Goal: Obtain resource: Download file/media

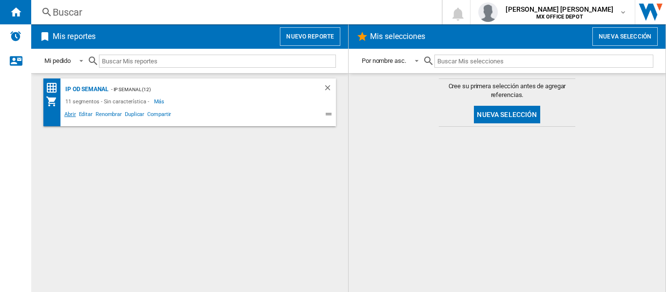
click at [66, 115] on span "Abrir" at bounding box center [70, 116] width 15 height 12
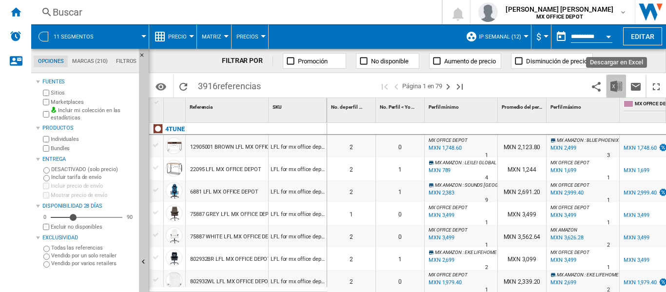
click at [612, 92] on img "Descargar en Excel" at bounding box center [617, 86] width 12 height 12
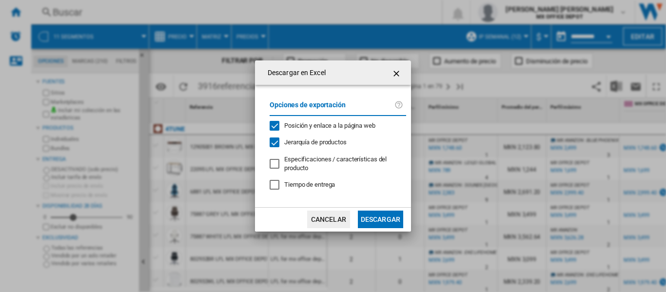
click at [340, 143] on span "Jerarquía de productos" at bounding box center [315, 142] width 62 height 7
click at [366, 219] on button "Descargar" at bounding box center [380, 220] width 45 height 18
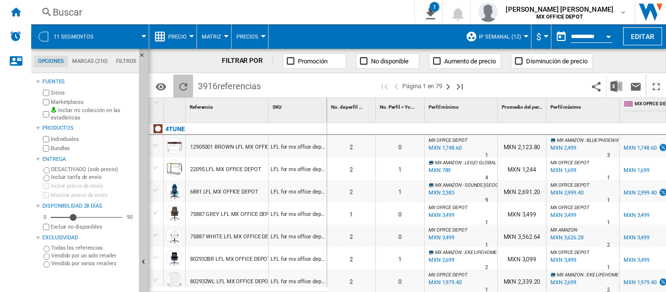
click at [177, 84] on button "Recargar" at bounding box center [184, 86] width 20 height 23
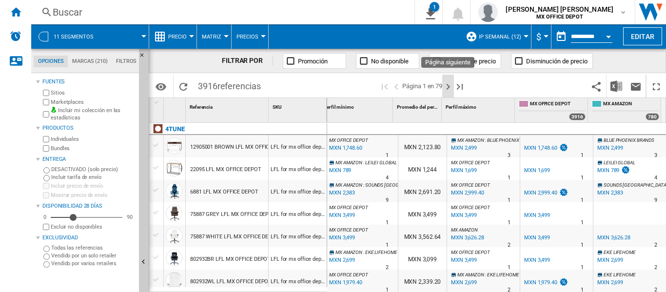
click at [450, 88] on ng-md-icon "Página siguiente" at bounding box center [448, 87] width 12 height 12
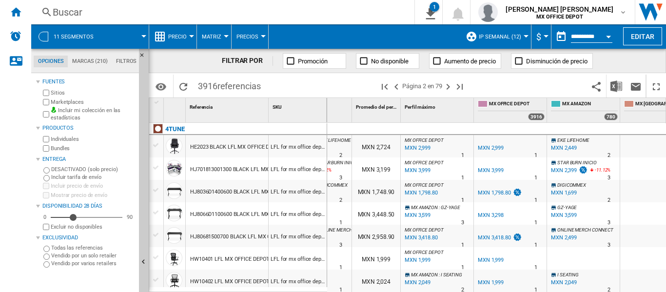
scroll to position [0, 178]
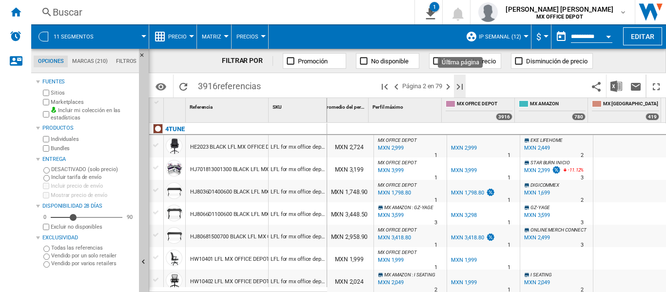
click at [462, 87] on ng-md-icon "Última página" at bounding box center [460, 87] width 12 height 12
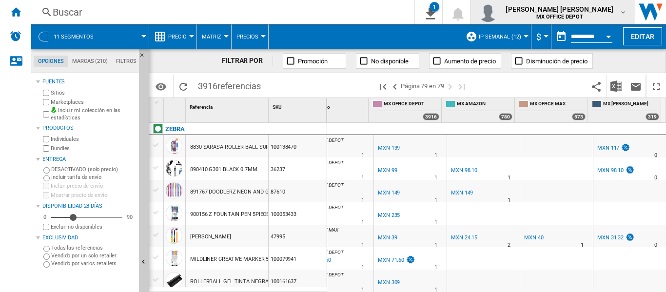
click at [522, 16] on span "MX OFFICE DEPOT" at bounding box center [560, 17] width 108 height 6
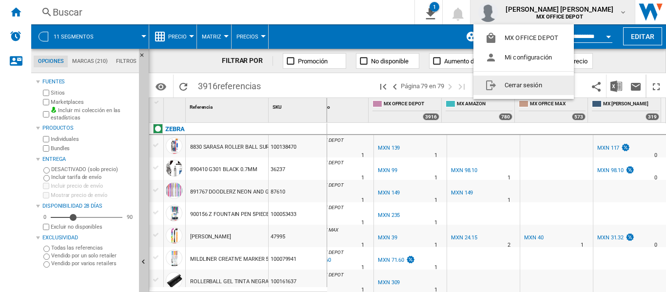
click at [518, 82] on button "Cerrar sesión" at bounding box center [524, 86] width 100 height 20
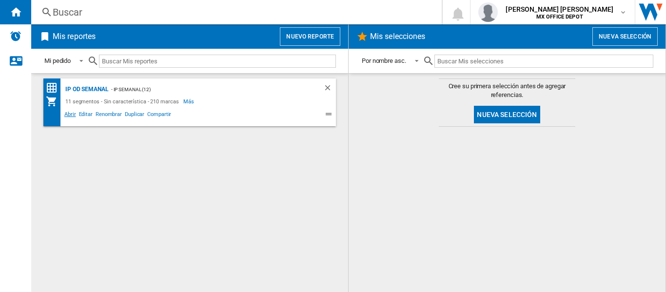
click at [70, 117] on span "Abrir" at bounding box center [70, 116] width 15 height 12
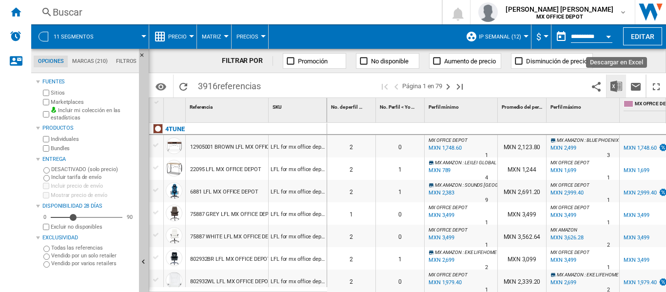
click at [610, 85] on button "Descargar en Excel" at bounding box center [617, 86] width 20 height 23
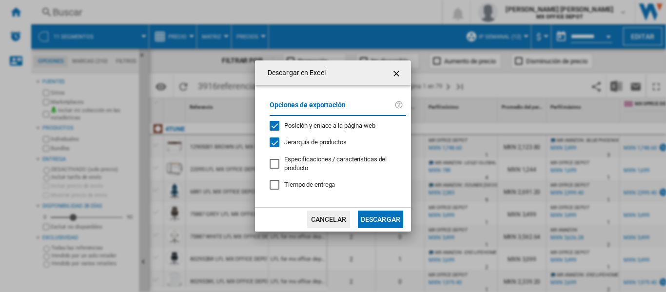
click at [335, 146] on span "Jerarquía de productos" at bounding box center [315, 142] width 62 height 7
click at [335, 147] on div "Jerarquía de productos" at bounding box center [315, 142] width 62 height 9
click at [345, 149] on div "Opciones de exportación Posición y enlace a la página web Jerarquía de producto…" at bounding box center [338, 146] width 146 height 102
click at [338, 146] on span "Jerarquía de productos" at bounding box center [315, 142] width 62 height 7
click at [385, 216] on button "Descargar" at bounding box center [380, 220] width 45 height 18
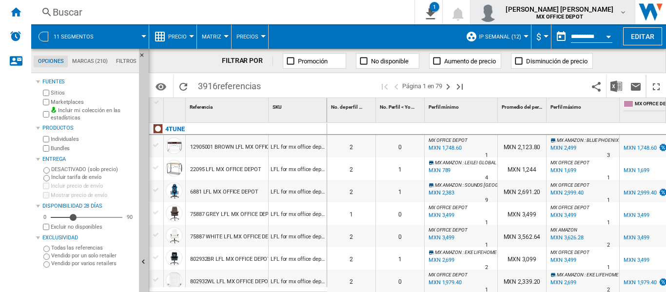
click at [579, 16] on b "MX OFFICE DEPOT" at bounding box center [559, 17] width 47 height 6
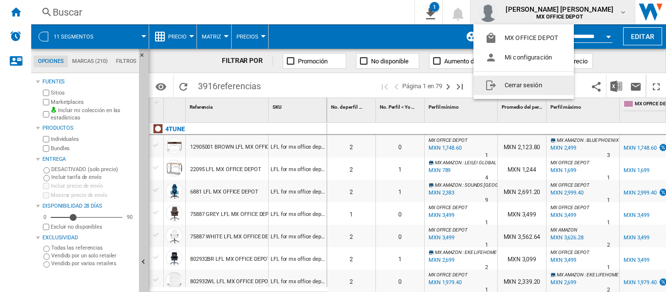
click at [559, 81] on button "Cerrar sesión" at bounding box center [524, 86] width 100 height 20
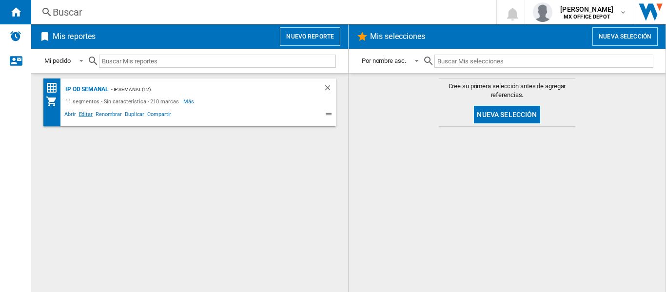
click at [87, 118] on span "Editar" at bounding box center [86, 116] width 17 height 12
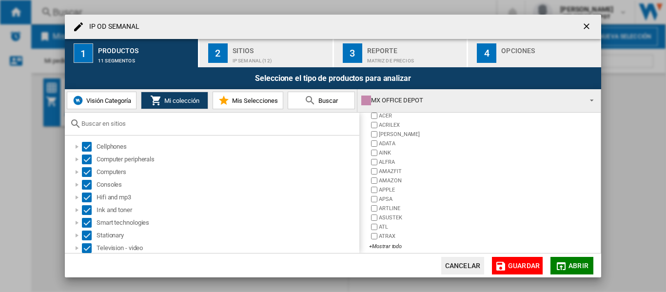
scroll to position [229, 0]
click at [227, 105] on md-icon at bounding box center [224, 101] width 12 height 12
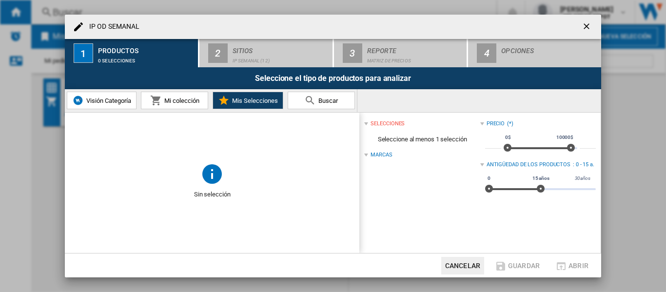
click at [189, 106] on button "Mi colección" at bounding box center [174, 101] width 67 height 18
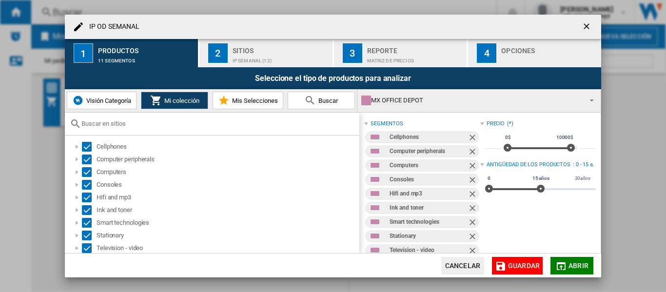
click at [233, 56] on div "IP SEMANAL (12)" at bounding box center [281, 58] width 96 height 10
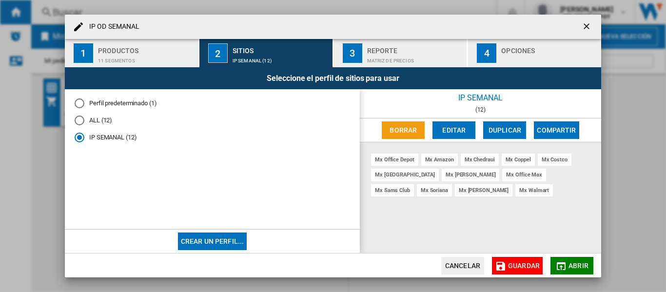
click at [426, 68] on div "Seleccione el perfil de sitios para usar" at bounding box center [333, 78] width 536 height 22
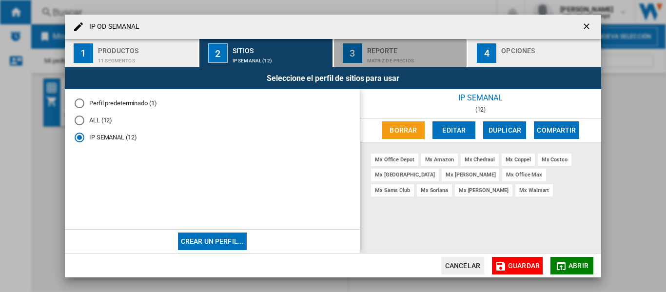
click at [426, 62] on div "Matriz de precios" at bounding box center [415, 58] width 96 height 10
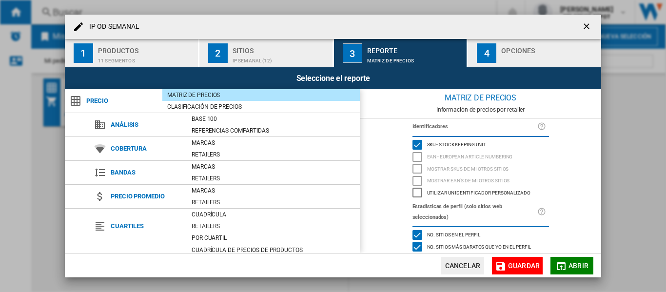
click at [565, 260] on md-icon "button" at bounding box center [561, 266] width 12 height 12
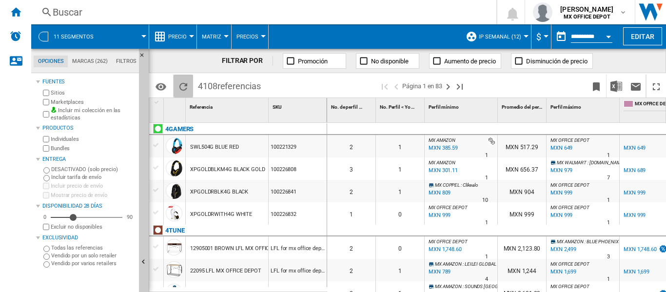
click at [178, 82] on ng-md-icon "Recargar" at bounding box center [184, 87] width 12 height 12
click at [617, 90] on img "Descargar en Excel" at bounding box center [617, 86] width 12 height 12
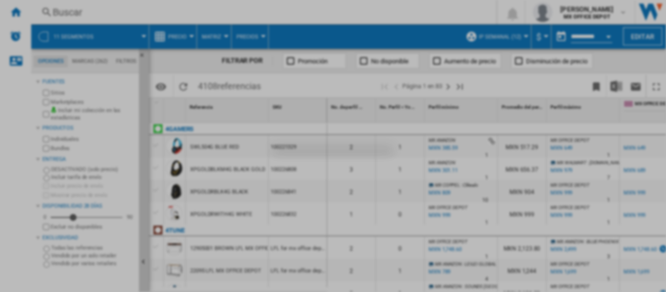
click at [406, 153] on div at bounding box center [333, 146] width 666 height 292
click at [413, 246] on div at bounding box center [333, 146] width 666 height 292
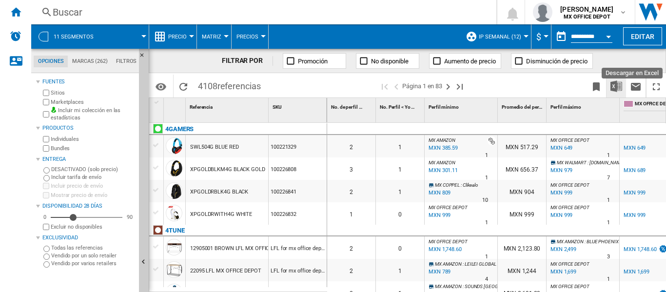
click at [615, 91] on img "Descargar en Excel" at bounding box center [617, 86] width 12 height 12
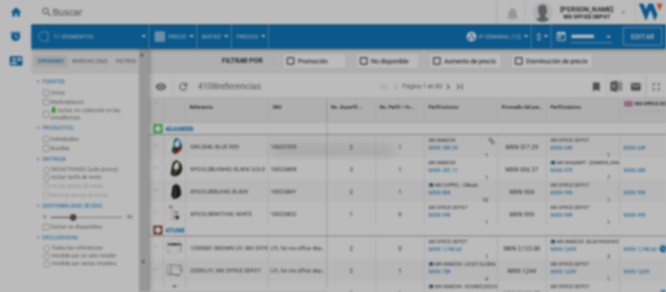
click at [590, 105] on div at bounding box center [333, 146] width 666 height 292
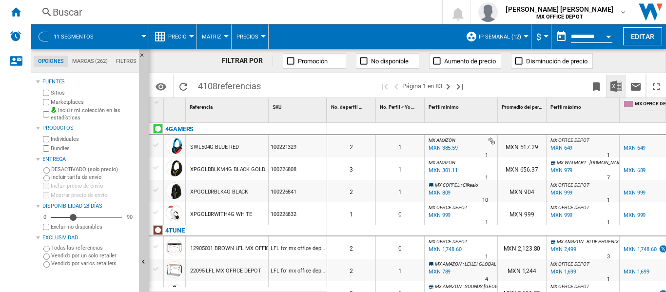
click at [611, 83] on img "Descargar en Excel" at bounding box center [617, 86] width 12 height 12
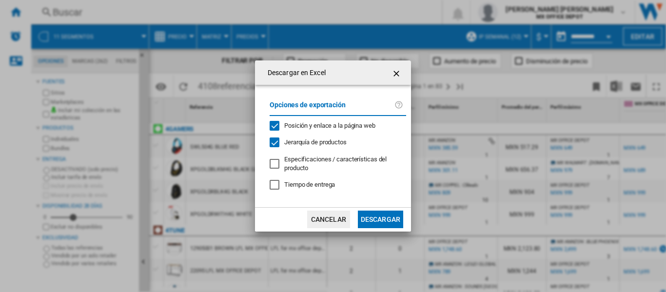
click at [330, 142] on span "Jerarquía de productos" at bounding box center [315, 142] width 62 height 7
click at [373, 219] on button "Descargar" at bounding box center [380, 220] width 45 height 18
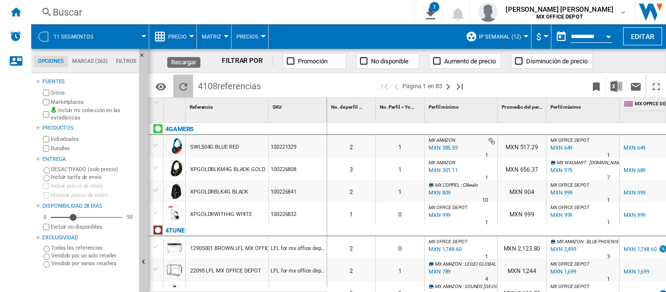
click at [188, 85] on ng-md-icon "Recargar" at bounding box center [184, 87] width 12 height 12
click at [194, 82] on span "4108 referencias" at bounding box center [229, 85] width 73 height 20
click at [185, 83] on ng-md-icon "Recargar" at bounding box center [184, 87] width 12 height 12
click at [23, 4] on div "Inicio" at bounding box center [15, 12] width 31 height 24
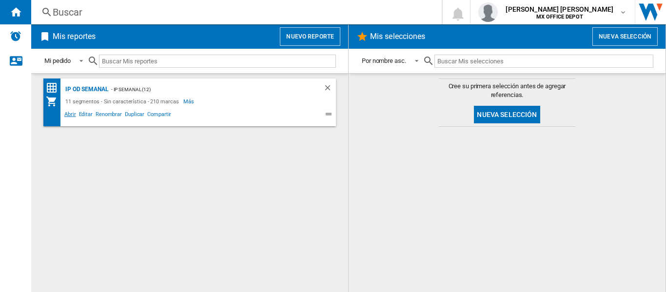
click at [66, 113] on span "Abrir" at bounding box center [70, 116] width 15 height 12
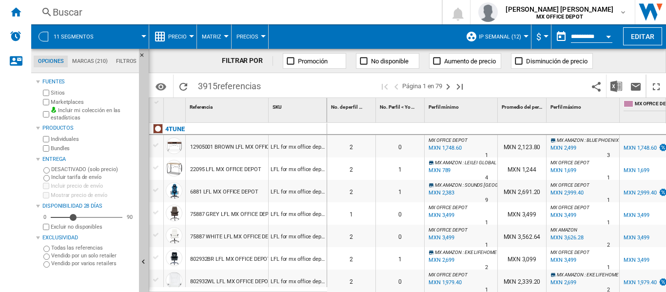
click at [126, 67] on md-tabs-canvas "Opciones Marcas (210) Filtros Opciones Marcas (210) Filtros" at bounding box center [89, 61] width 117 height 24
click at [126, 63] on md-tab-item "Filtros" at bounding box center [126, 62] width 29 height 12
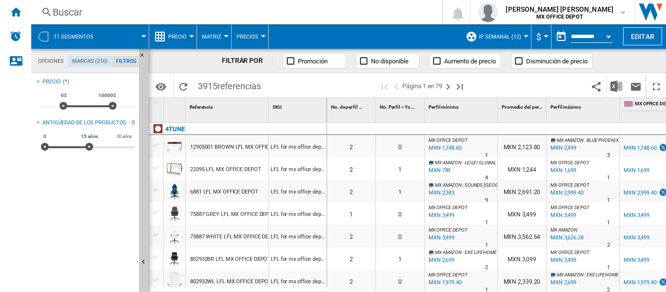
click at [100, 66] on md-tab-item "Marcas (210)" at bounding box center [90, 62] width 44 height 12
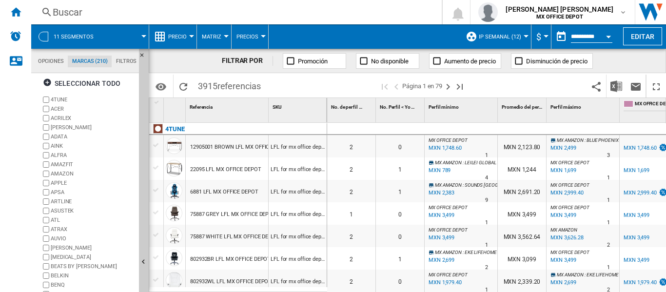
scroll to position [0, 0]
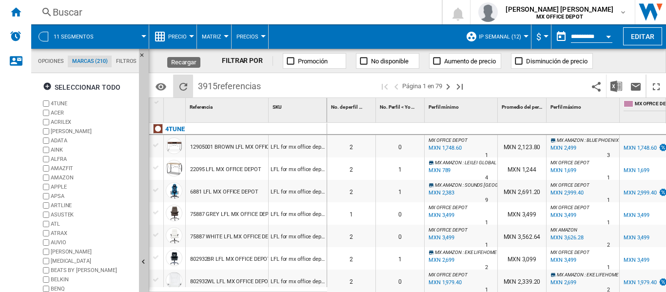
click at [188, 83] on ng-md-icon "Recargar" at bounding box center [184, 87] width 12 height 12
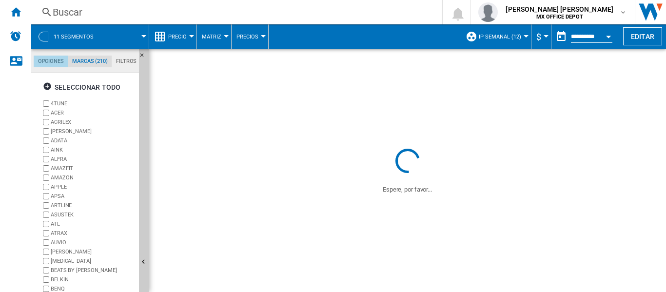
click at [56, 60] on md-tab-item "Opciones" at bounding box center [51, 62] width 34 height 12
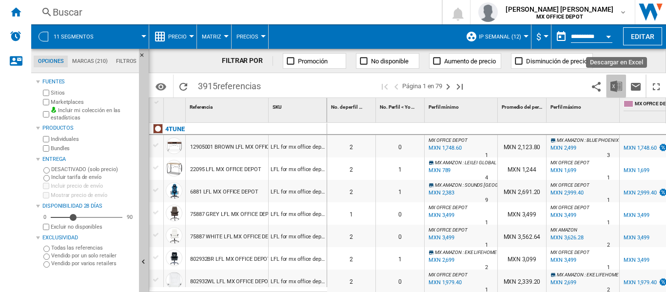
click at [621, 88] on img "Descargar en Excel" at bounding box center [617, 86] width 12 height 12
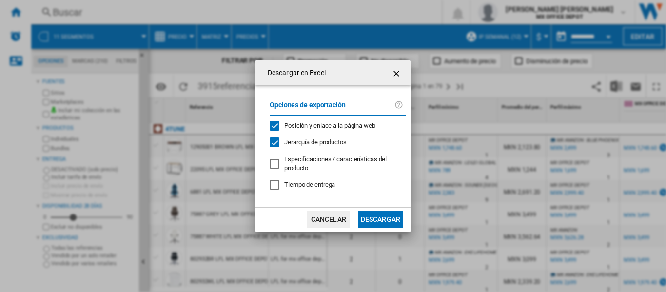
click at [393, 223] on button "Descargar" at bounding box center [380, 220] width 45 height 18
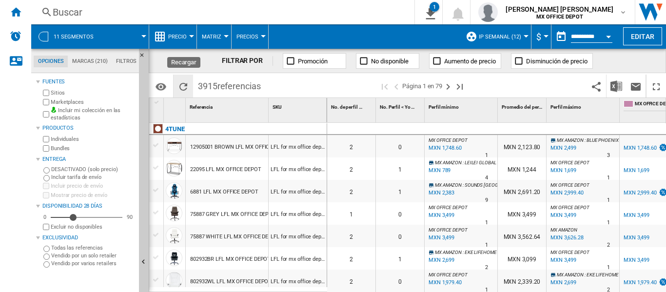
click at [183, 86] on ng-md-icon "Recargar" at bounding box center [184, 87] width 12 height 12
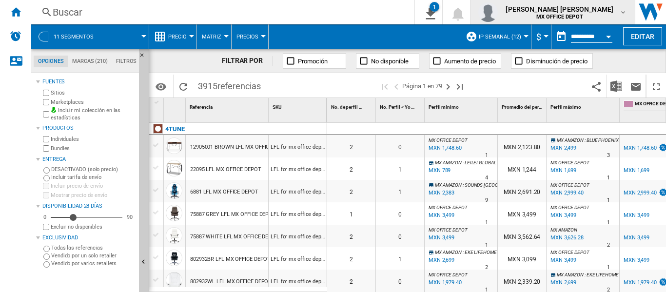
click at [577, 16] on b "MX OFFICE DEPOT" at bounding box center [559, 17] width 47 height 6
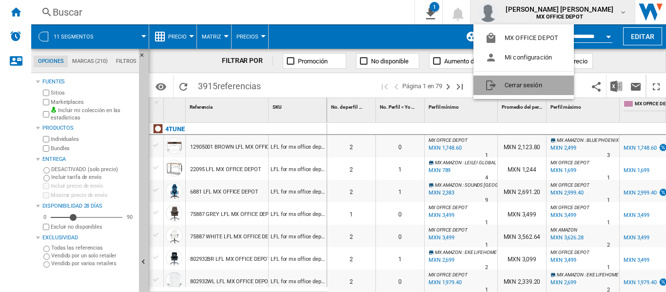
click at [557, 79] on button "Cerrar sesión" at bounding box center [524, 86] width 100 height 20
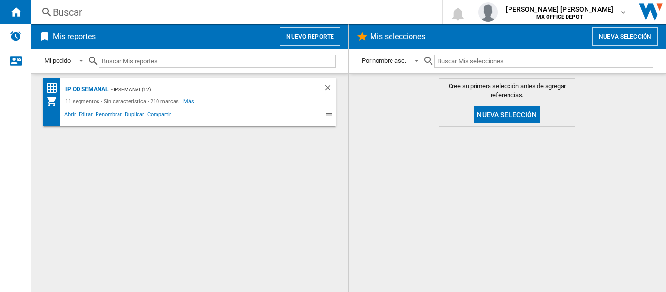
click at [67, 115] on span "Abrir" at bounding box center [70, 116] width 15 height 12
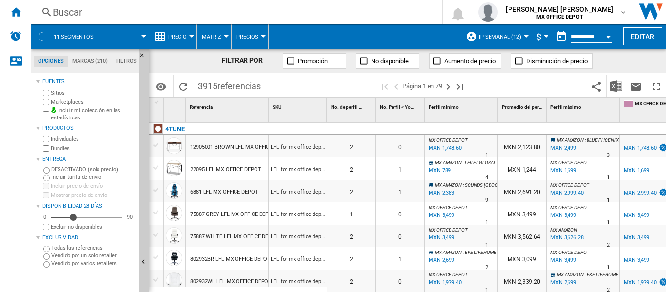
click at [221, 33] on button "Matriz" at bounding box center [214, 36] width 24 height 24
click at [221, 33] on md-backdrop at bounding box center [333, 146] width 666 height 292
click at [220, 36] on button "Matriz" at bounding box center [214, 36] width 24 height 24
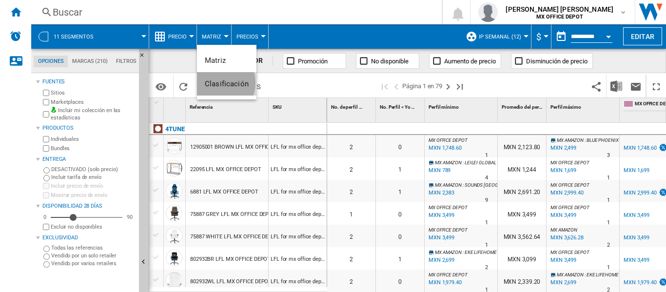
click at [214, 82] on span "Clasificación" at bounding box center [227, 83] width 44 height 9
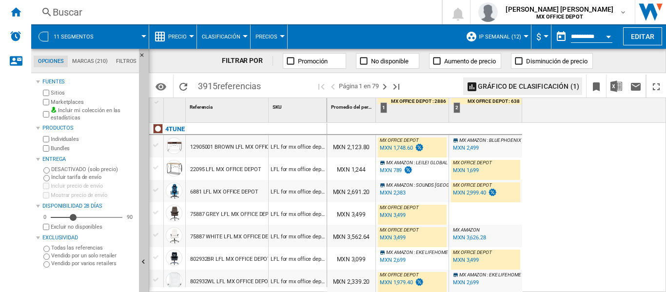
click at [222, 40] on button "Clasificación" at bounding box center [223, 36] width 43 height 24
click at [229, 59] on button "Matriz" at bounding box center [226, 60] width 59 height 23
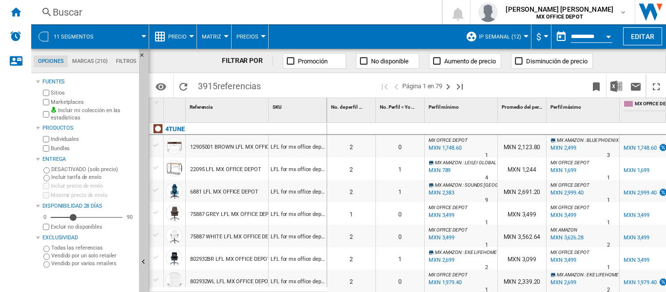
click at [183, 40] on button "Precio" at bounding box center [179, 36] width 23 height 24
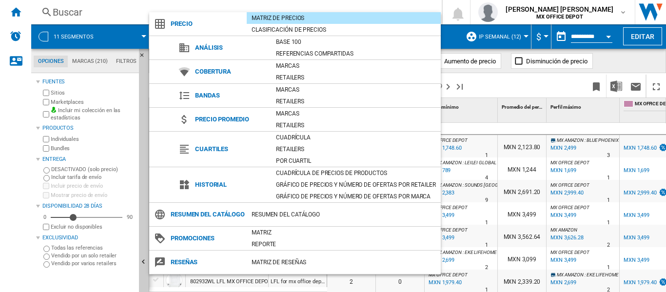
click at [546, 195] on md-backdrop at bounding box center [333, 146] width 666 height 292
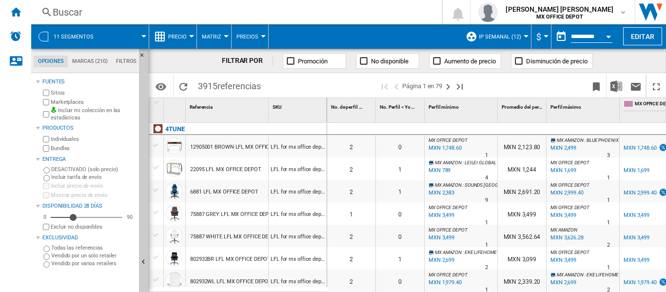
click at [241, 37] on span "Precios" at bounding box center [248, 37] width 22 height 6
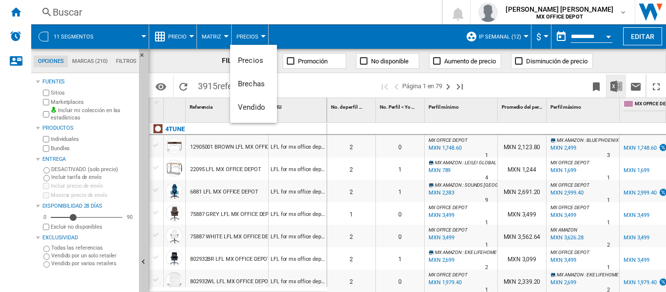
click at [615, 89] on md-backdrop at bounding box center [333, 146] width 666 height 292
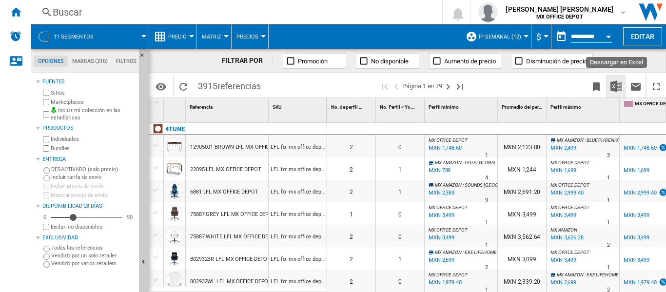
click at [615, 89] on img "Descargar en Excel" at bounding box center [617, 86] width 12 height 12
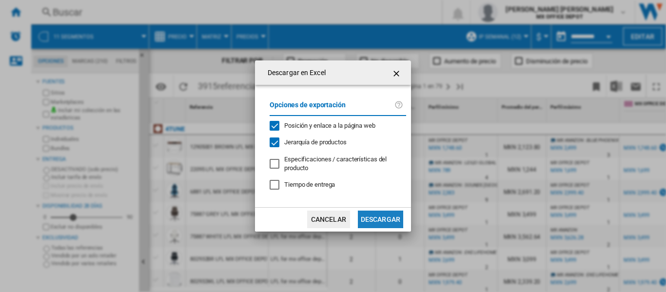
click at [388, 213] on button "Descargar" at bounding box center [380, 220] width 45 height 18
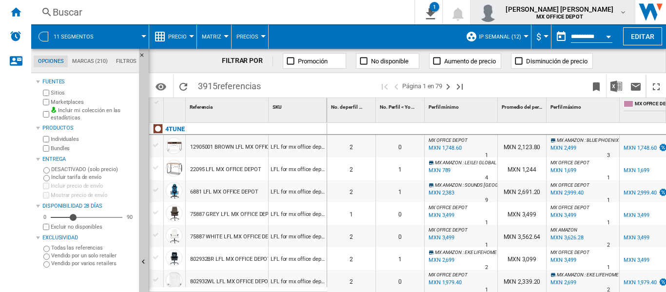
click at [615, 7] on div "david alejandro delgado rodriguez MX OFFICE DEPOT" at bounding box center [561, 12] width 118 height 16
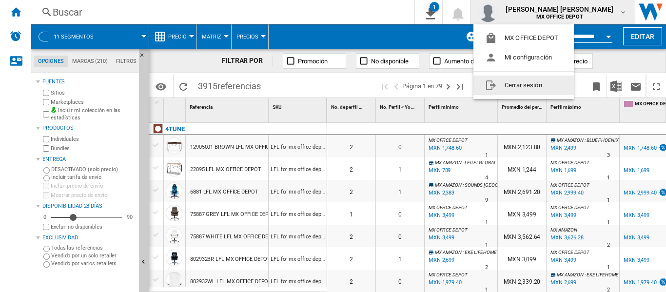
click at [527, 77] on button "Cerrar sesión" at bounding box center [524, 86] width 100 height 20
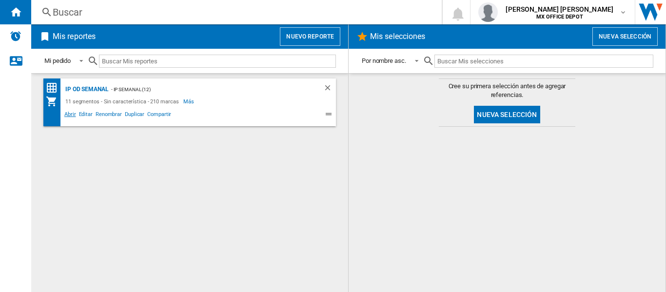
click at [75, 114] on span "Abrir" at bounding box center [70, 116] width 15 height 12
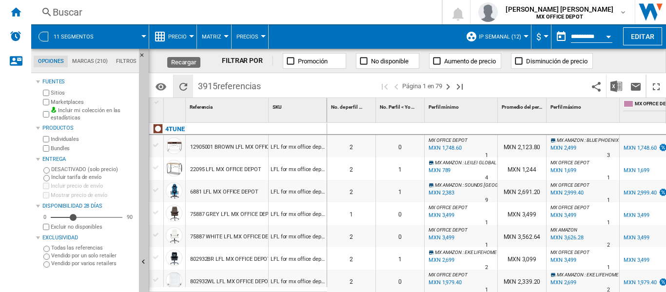
click at [181, 85] on ng-md-icon "Recargar" at bounding box center [184, 87] width 12 height 12
click at [613, 93] on button "Descargar en Excel" at bounding box center [617, 86] width 20 height 23
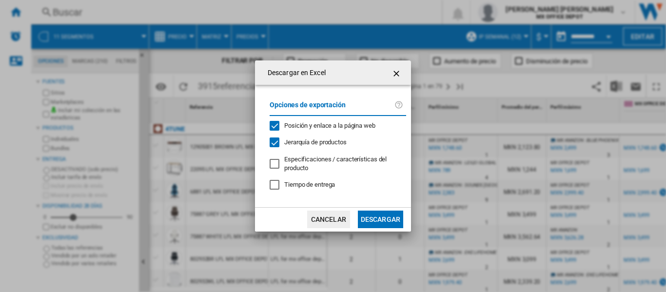
click at [347, 145] on span "Jerarquía de productos" at bounding box center [315, 142] width 62 height 7
click at [379, 224] on button "Descargar" at bounding box center [380, 220] width 45 height 18
